Goal: Navigation & Orientation: Find specific page/section

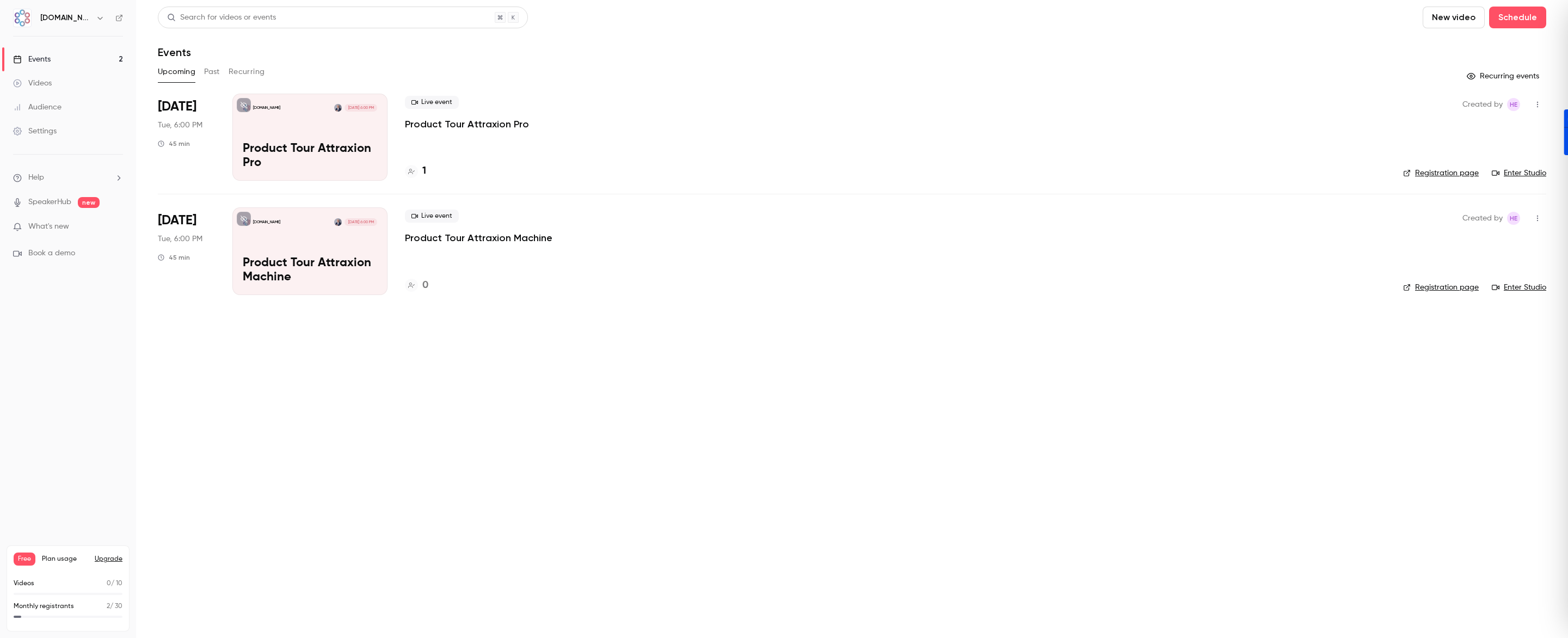
click at [49, 108] on div "Audience" at bounding box center [37, 108] width 48 height 11
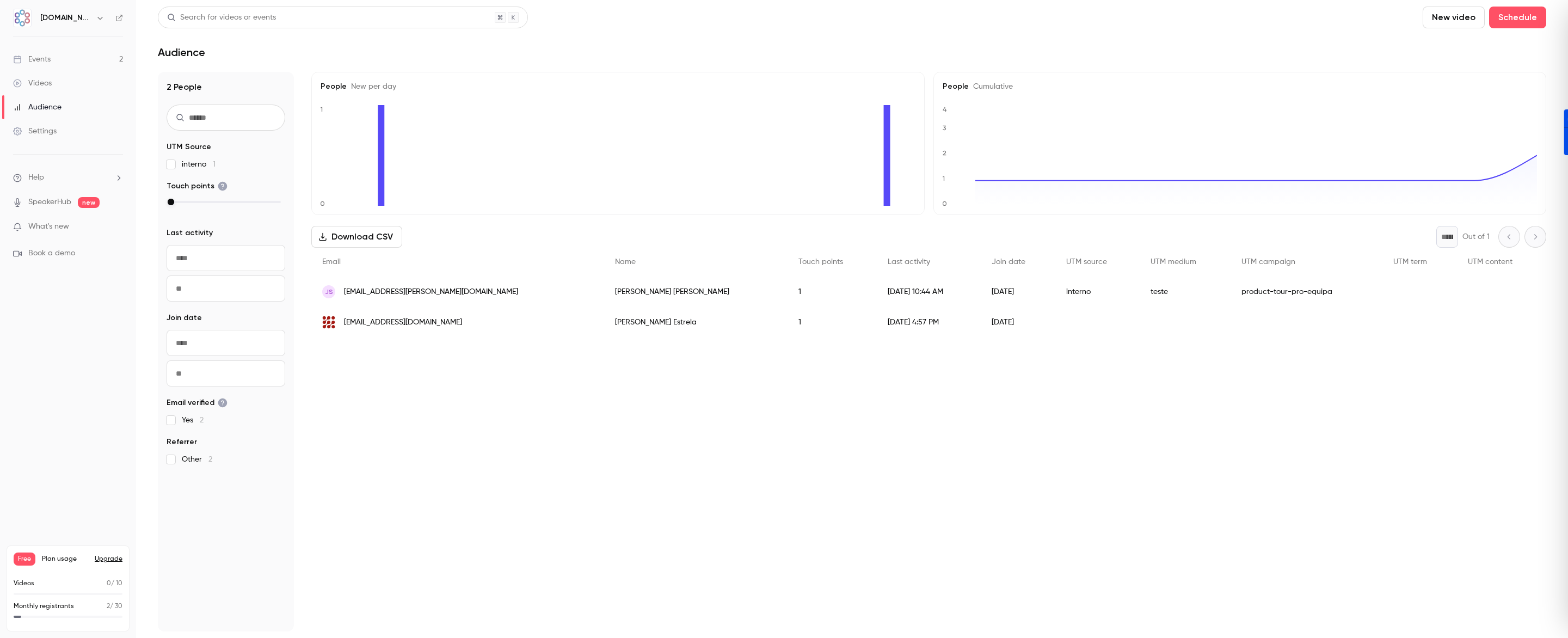
click at [42, 62] on div "Events" at bounding box center [32, 60] width 38 height 11
